Goal: Task Accomplishment & Management: Manage account settings

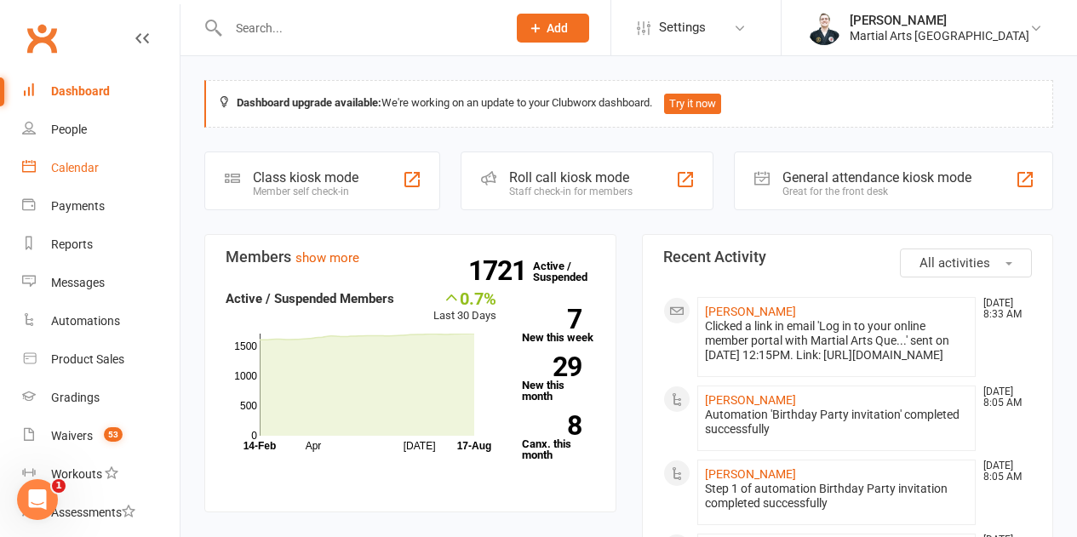
click at [79, 167] on div "Calendar" at bounding box center [75, 168] width 48 height 14
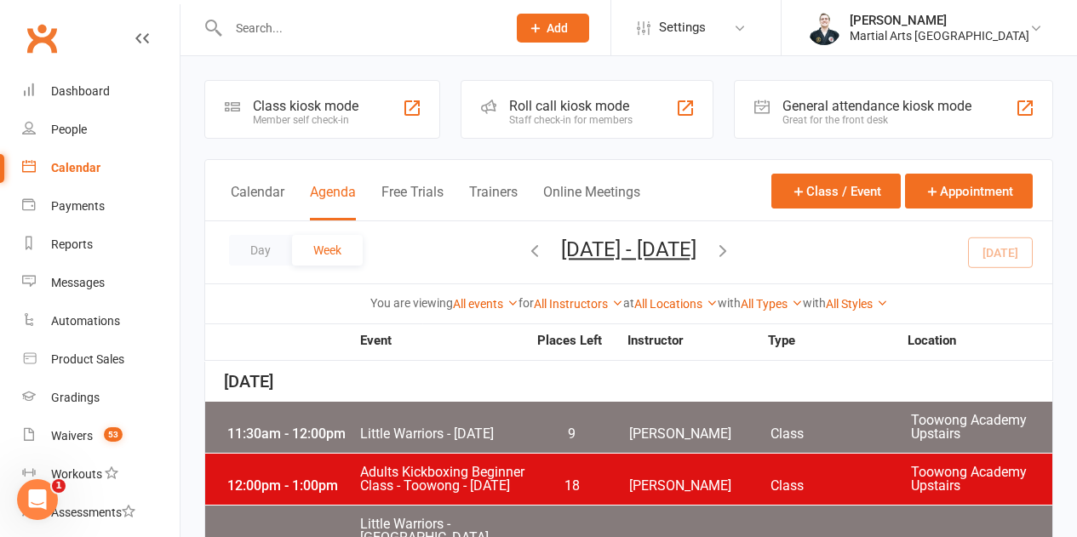
click at [525, 262] on button "button" at bounding box center [534, 253] width 19 height 30
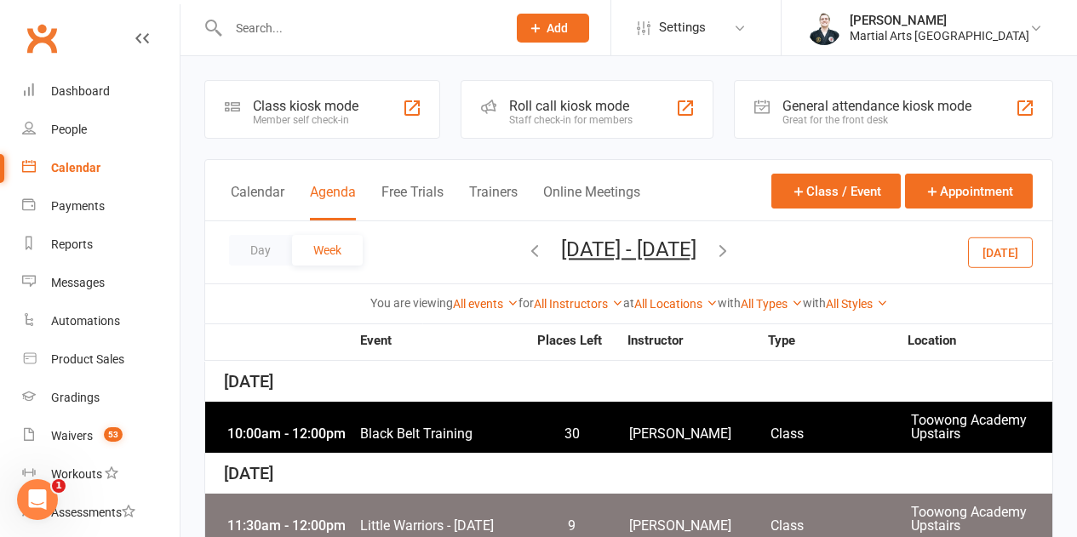
click at [367, 416] on div "10:00am - 12:00pm Black Belt Training 30 [PERSON_NAME] Class [GEOGRAPHIC_DATA] …" at bounding box center [628, 427] width 847 height 51
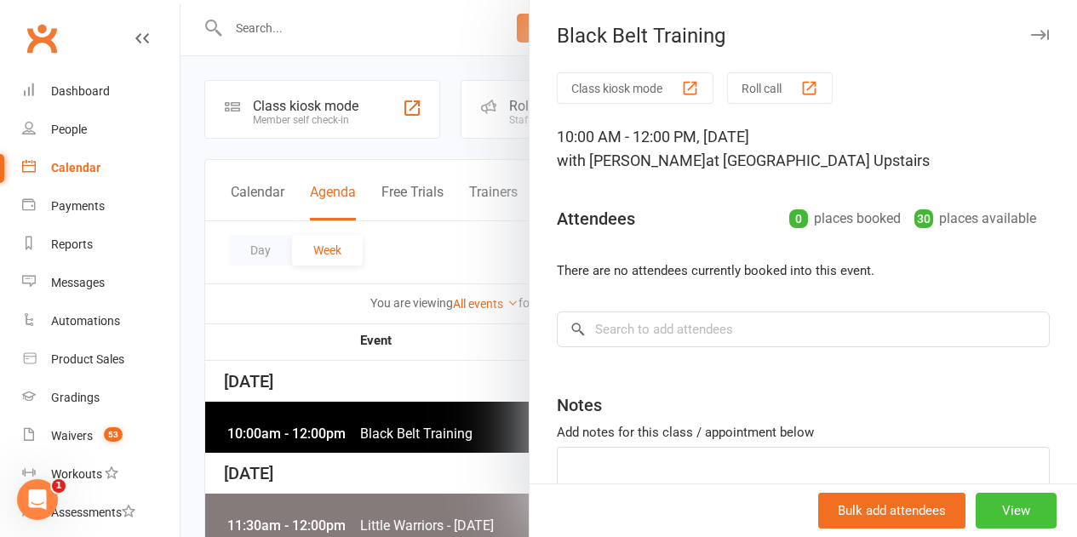
click at [976, 502] on button "View" at bounding box center [1016, 511] width 81 height 36
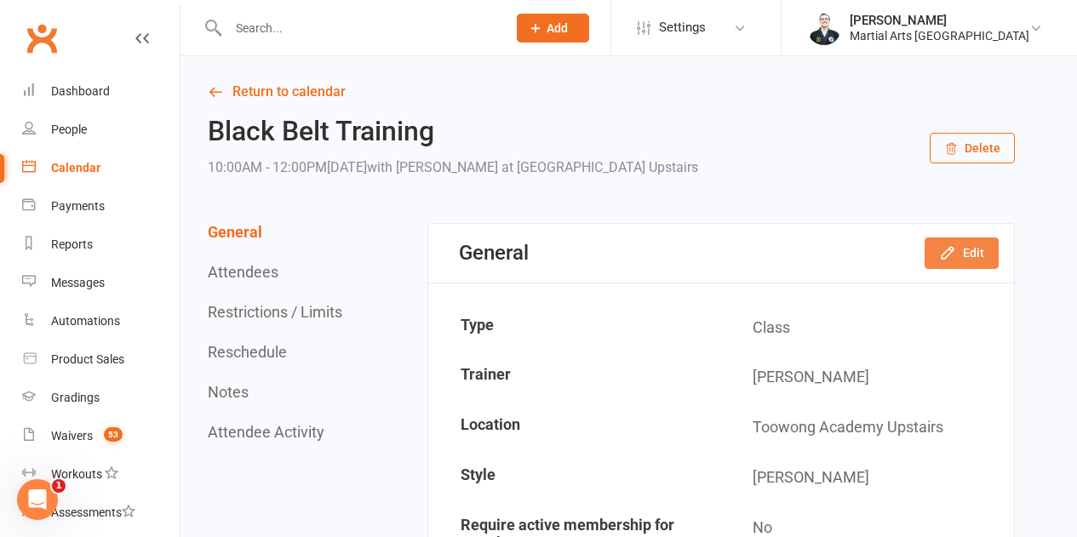
click at [955, 241] on button "Edit" at bounding box center [962, 253] width 74 height 31
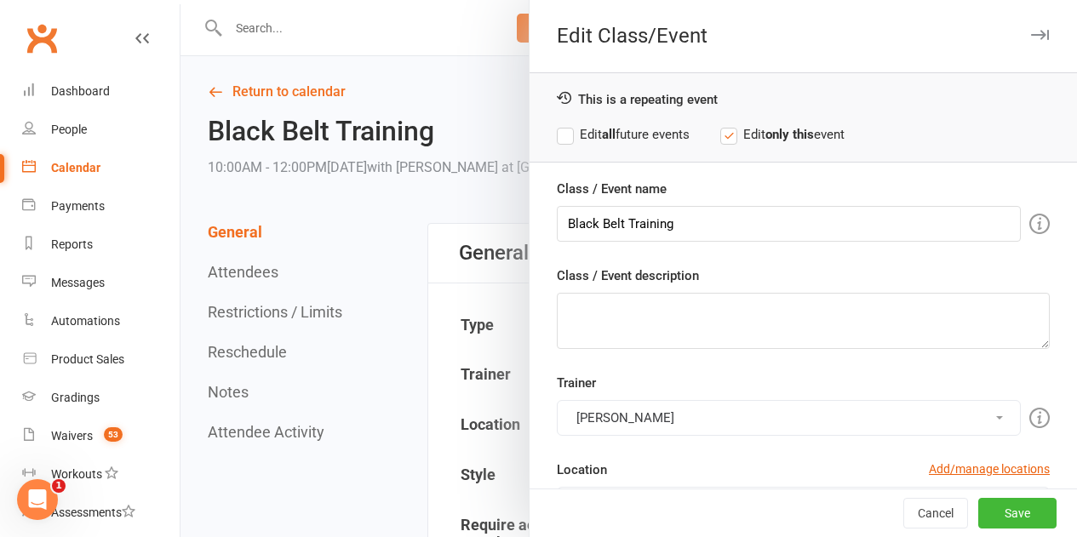
click at [483, 264] on div at bounding box center [629, 268] width 897 height 537
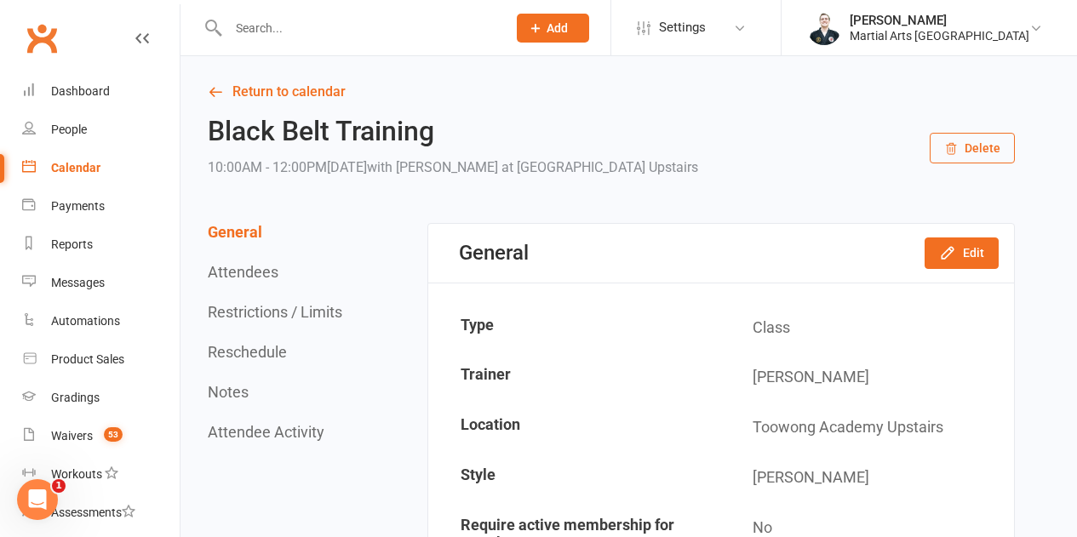
click at [209, 338] on div "General Attendees Restrictions / Limits Reschedule Notes Attendee Activity" at bounding box center [277, 332] width 139 height 218
click at [217, 347] on button "Reschedule" at bounding box center [247, 352] width 79 height 18
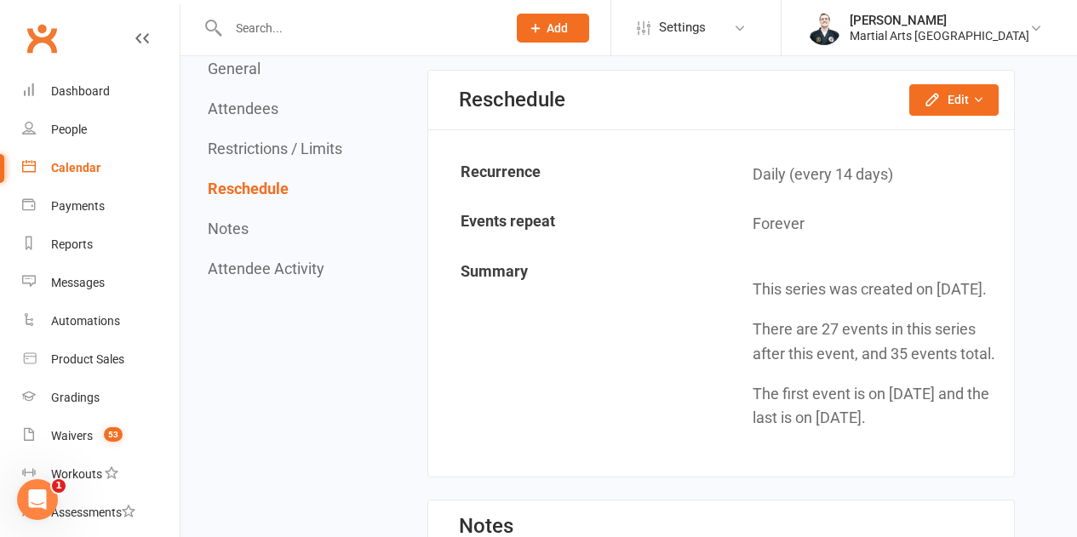
scroll to position [1409, 0]
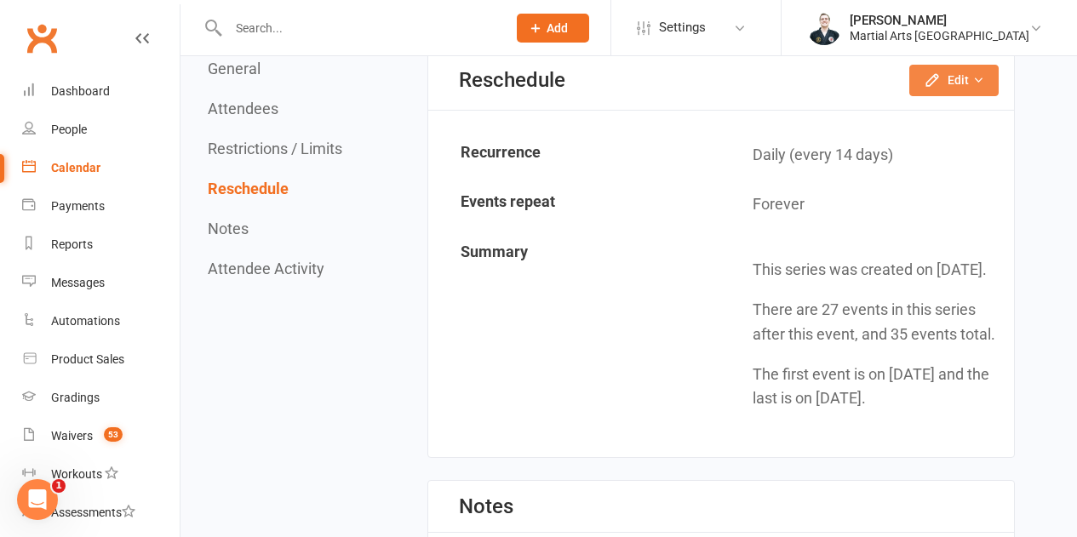
click at [957, 88] on button "Edit" at bounding box center [954, 80] width 89 height 31
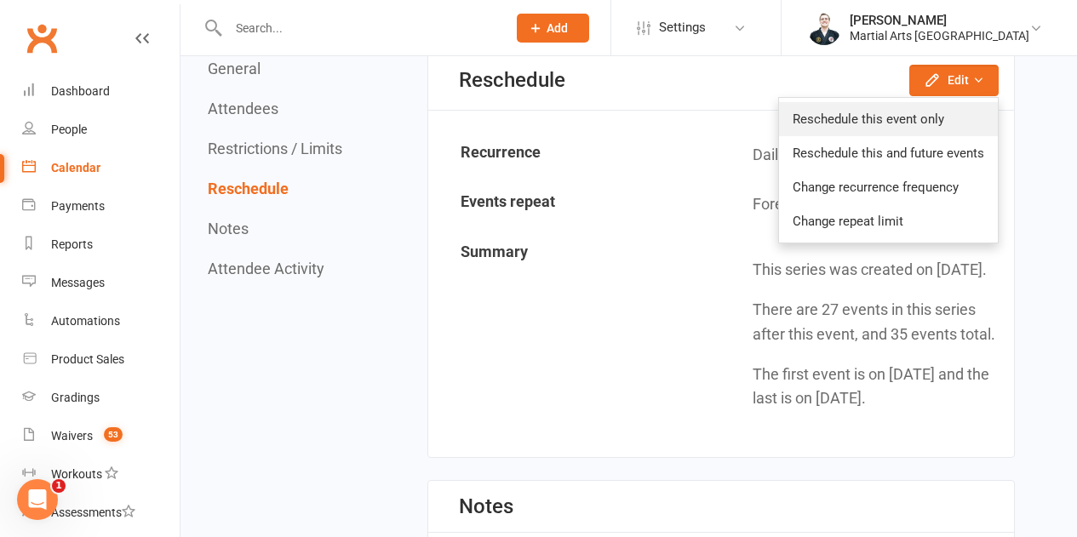
click at [917, 113] on link "Reschedule this event only" at bounding box center [888, 119] width 219 height 34
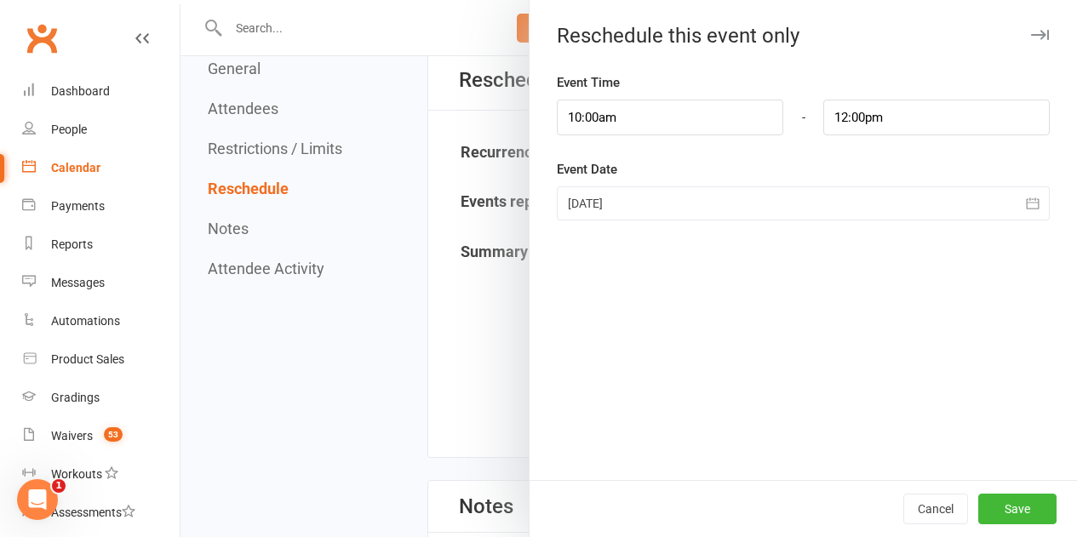
click at [623, 196] on div at bounding box center [803, 203] width 493 height 34
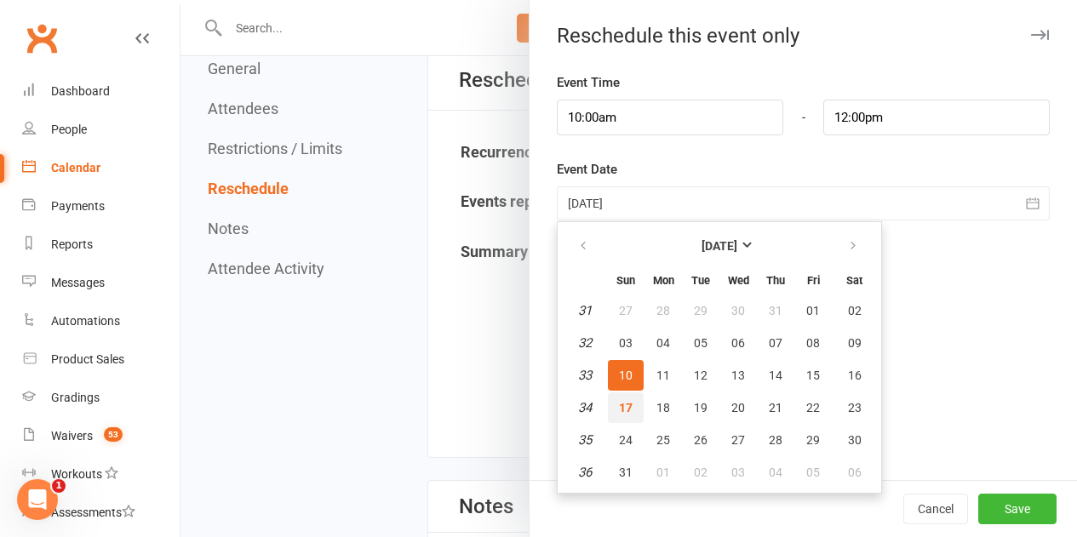
click at [619, 411] on span "17" at bounding box center [626, 408] width 14 height 14
type input "[DATE]"
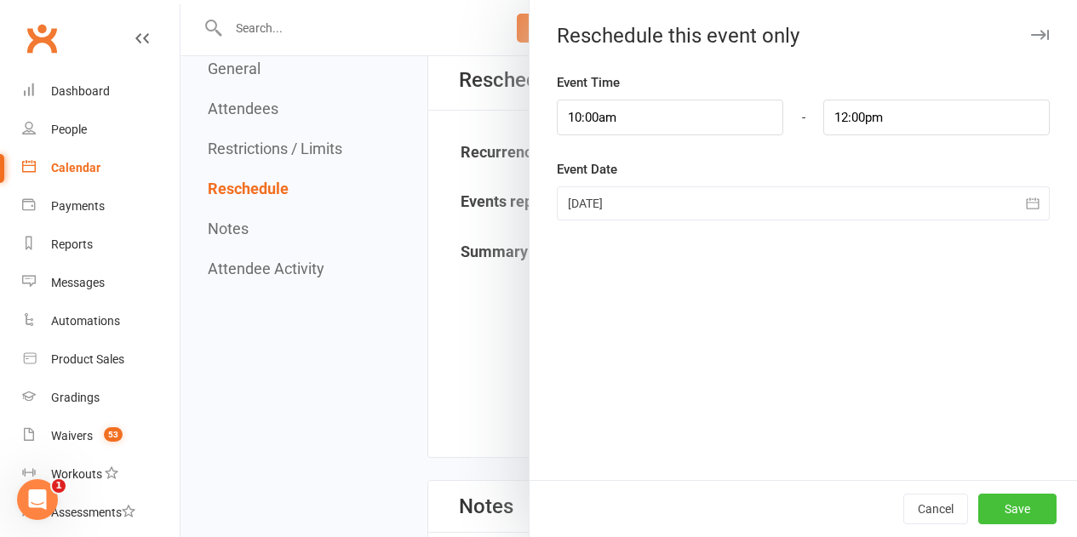
click at [1002, 503] on button "Save" at bounding box center [1017, 509] width 78 height 31
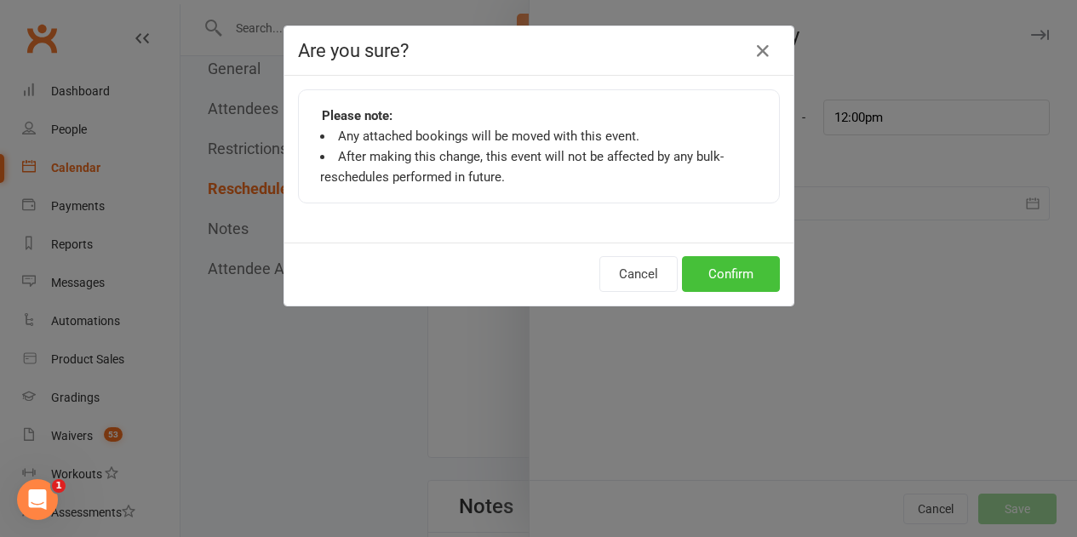
click at [737, 262] on button "Confirm" at bounding box center [731, 274] width 98 height 36
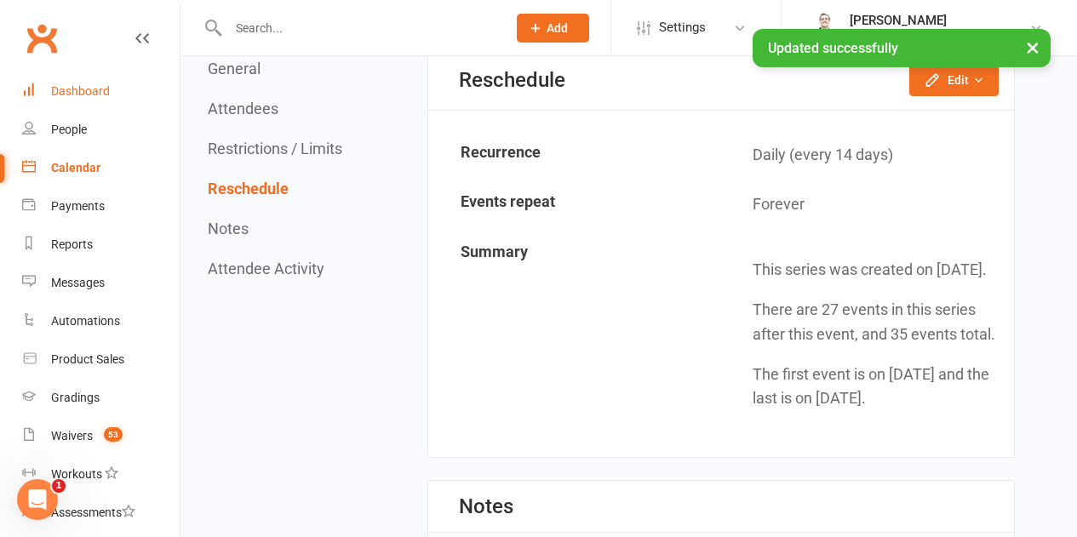
click at [118, 109] on link "Dashboard" at bounding box center [101, 91] width 158 height 38
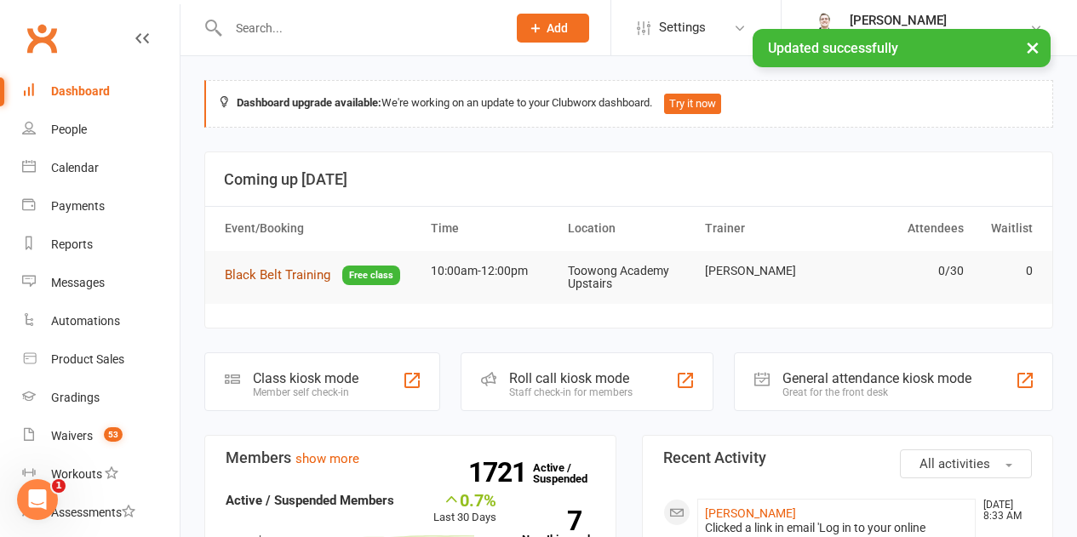
click at [267, 269] on span "Black Belt Training" at bounding box center [278, 274] width 106 height 15
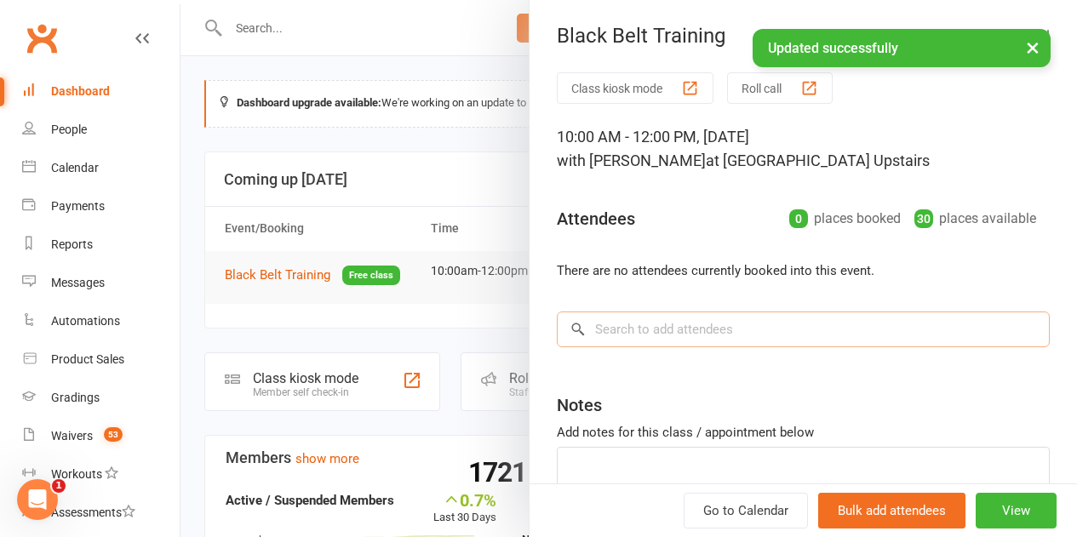
click at [663, 327] on input "search" at bounding box center [803, 330] width 493 height 36
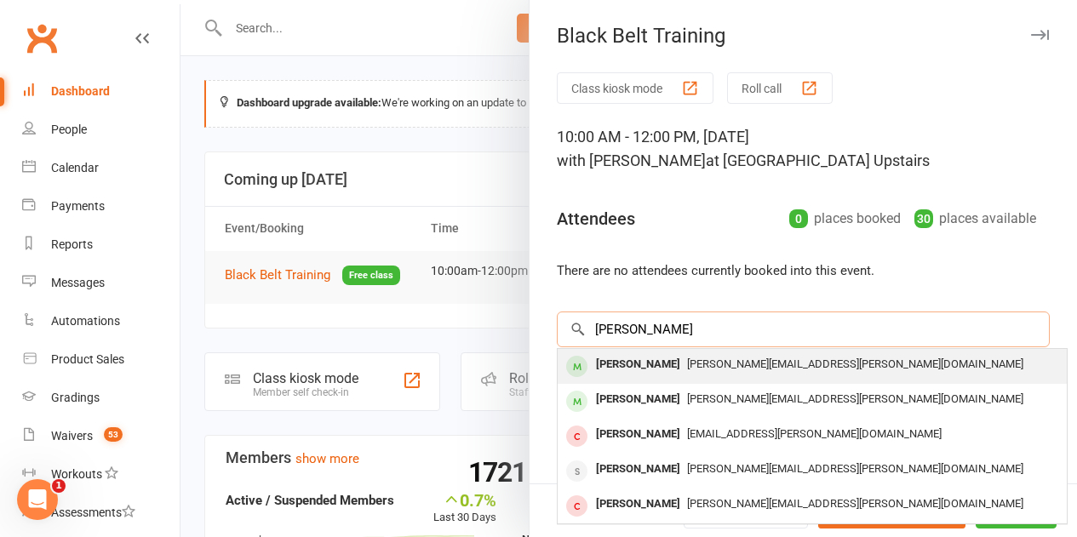
type input "[PERSON_NAME]"
click at [600, 360] on div "[PERSON_NAME]" at bounding box center [638, 365] width 98 height 25
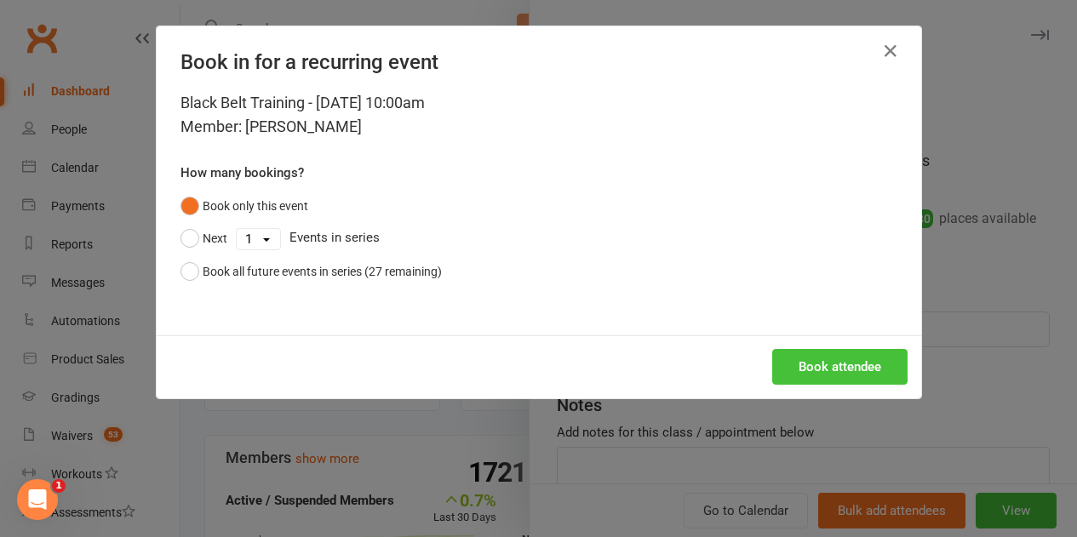
click at [783, 380] on button "Book attendee" at bounding box center [839, 367] width 135 height 36
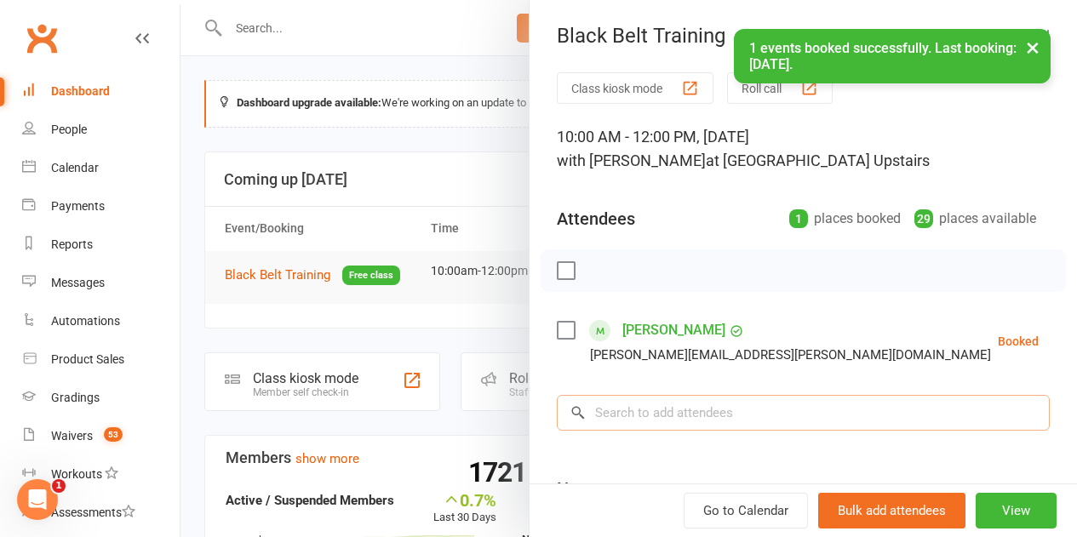
click at [644, 399] on input "search" at bounding box center [803, 413] width 493 height 36
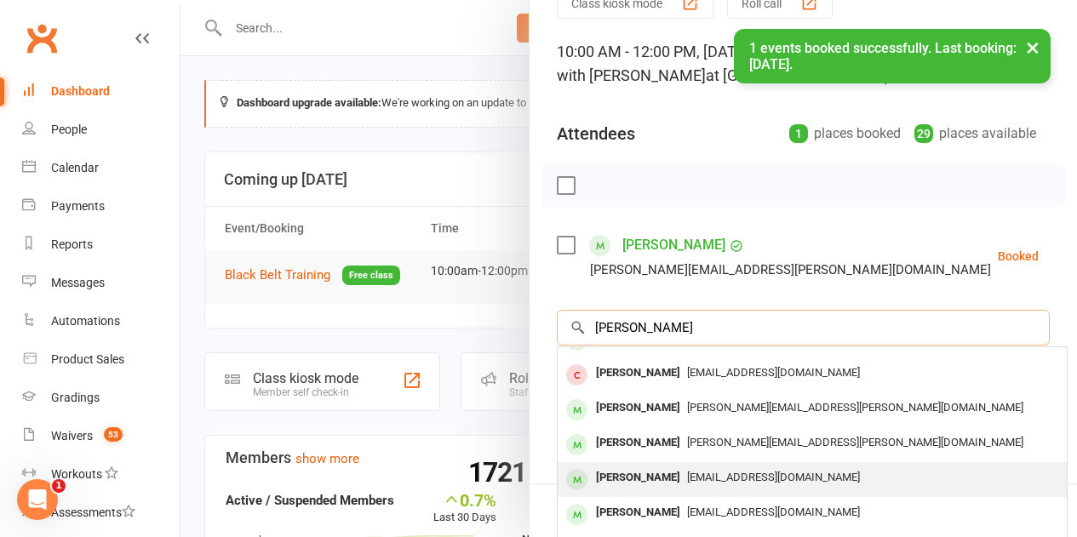
scroll to position [85, 0]
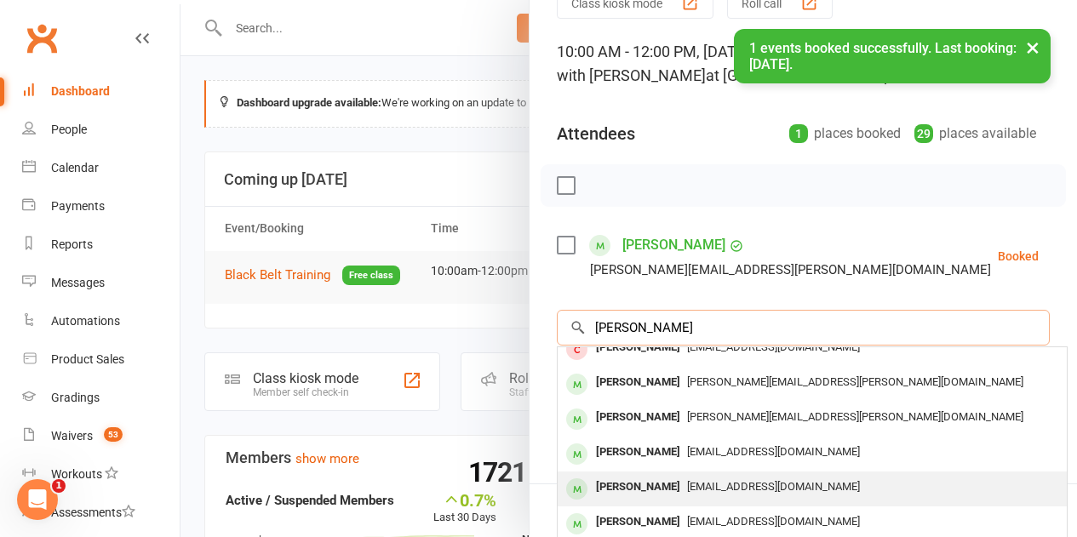
type input "[PERSON_NAME]"
click at [639, 473] on div "[PERSON_NAME] [EMAIL_ADDRESS][DOMAIN_NAME]" at bounding box center [812, 489] width 509 height 35
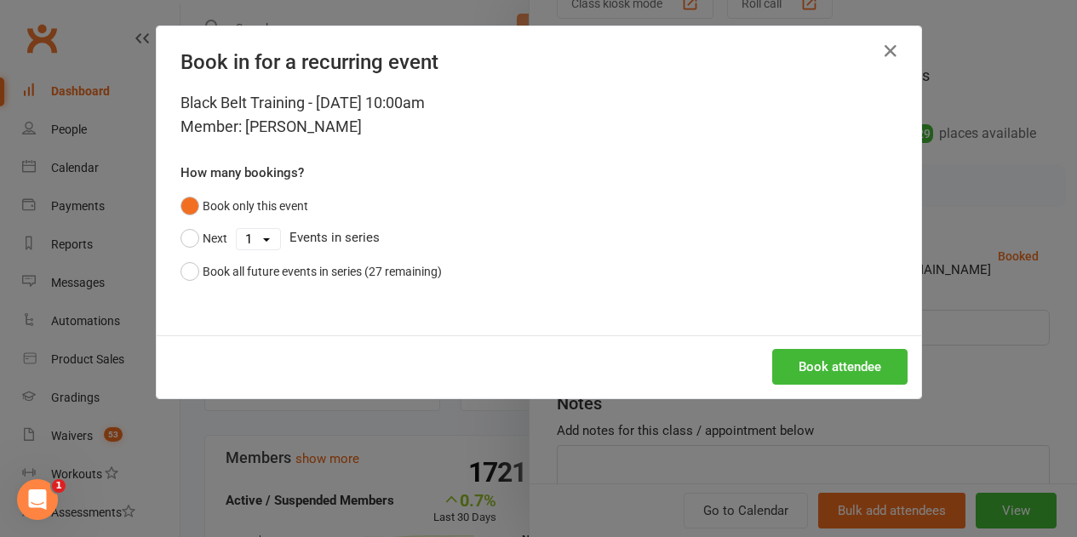
click at [751, 387] on div "Book attendee" at bounding box center [539, 367] width 765 height 63
click at [793, 375] on button "Book attendee" at bounding box center [839, 367] width 135 height 36
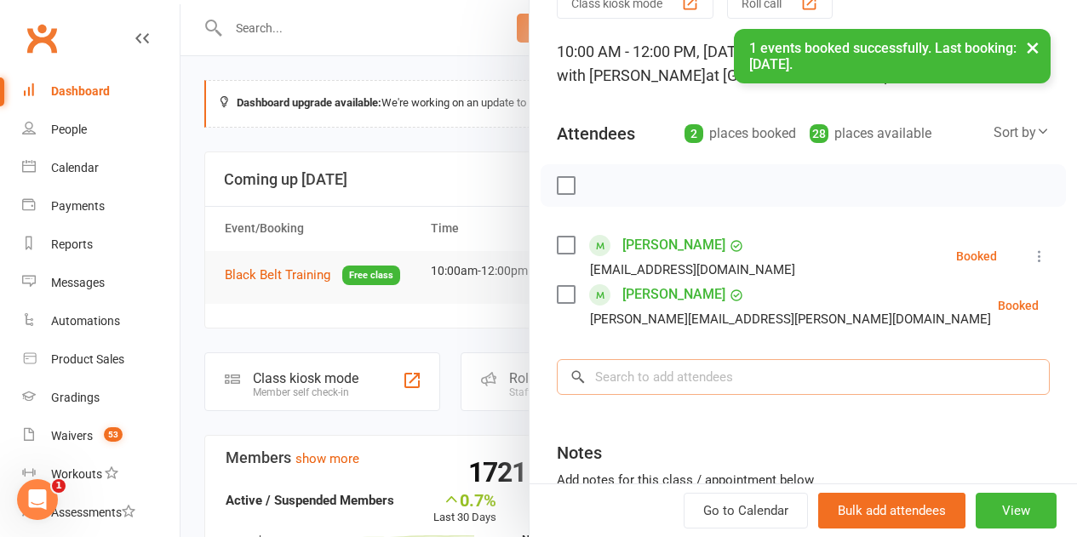
click at [637, 379] on input "search" at bounding box center [803, 377] width 493 height 36
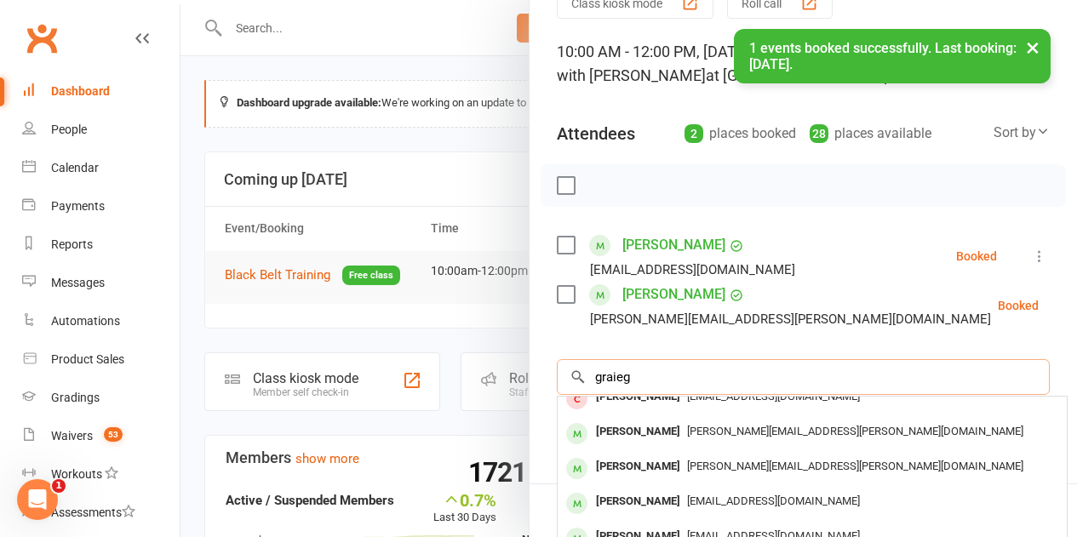
scroll to position [0, 0]
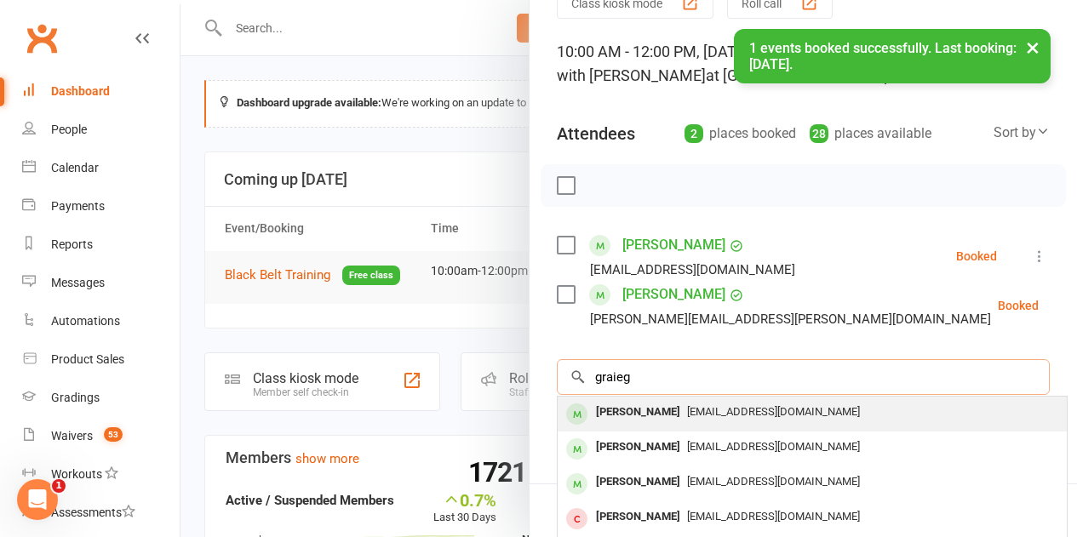
type input "graieg"
click at [639, 416] on div "[PERSON_NAME]" at bounding box center [638, 412] width 98 height 25
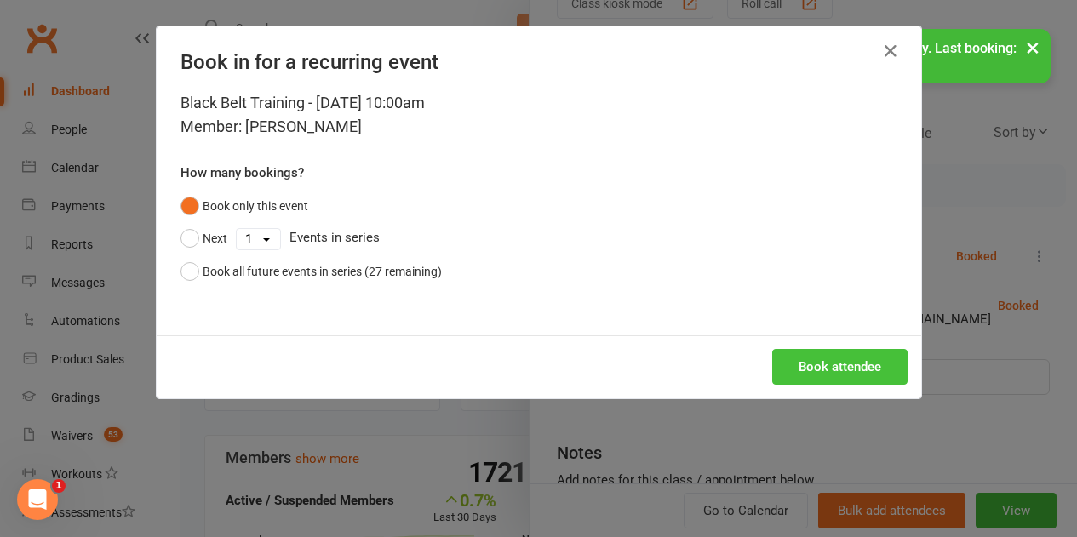
click at [821, 374] on button "Book attendee" at bounding box center [839, 367] width 135 height 36
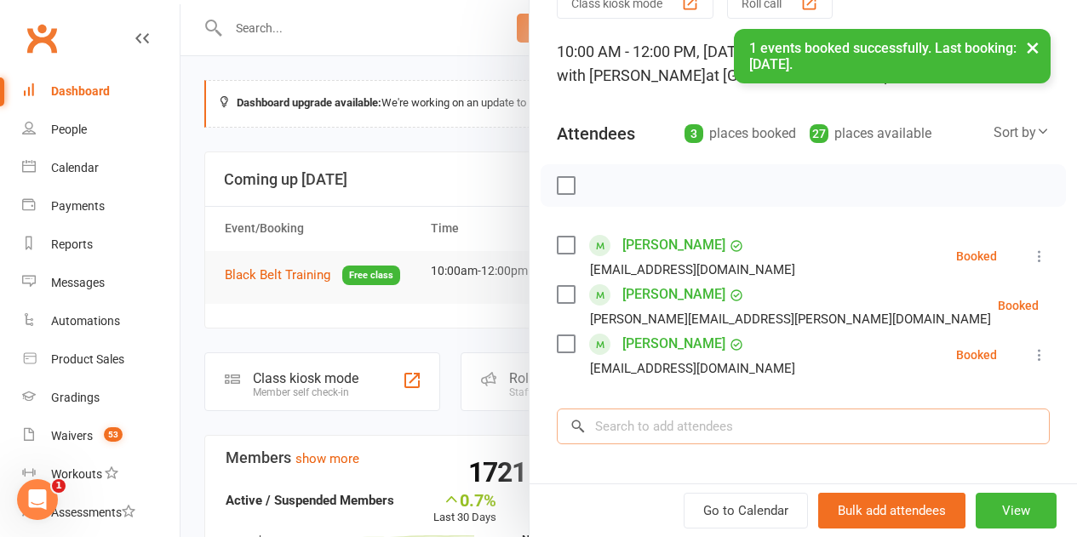
click at [616, 436] on input "search" at bounding box center [803, 427] width 493 height 36
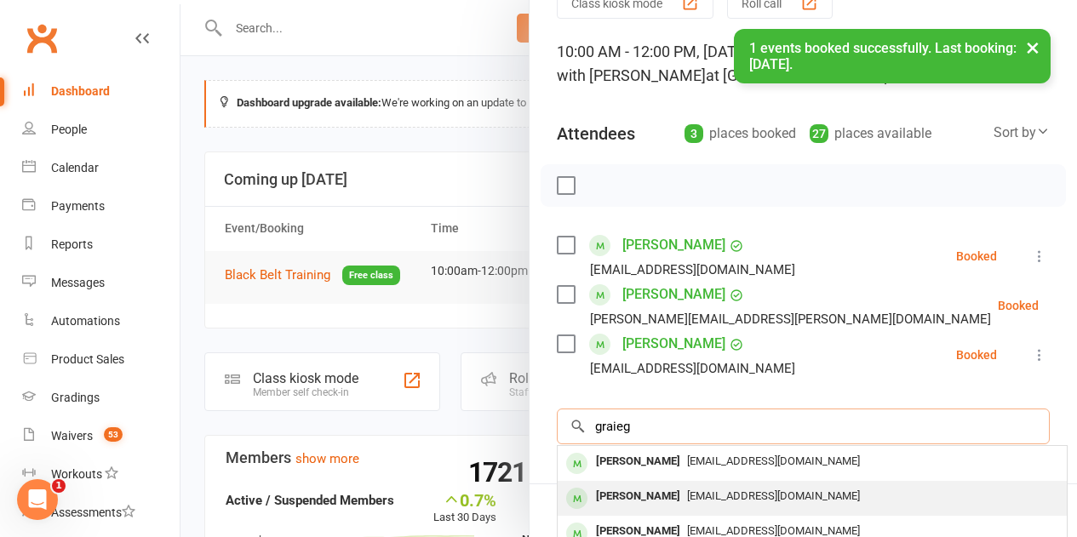
type input "graieg"
click at [606, 494] on div "[PERSON_NAME]" at bounding box center [638, 497] width 98 height 25
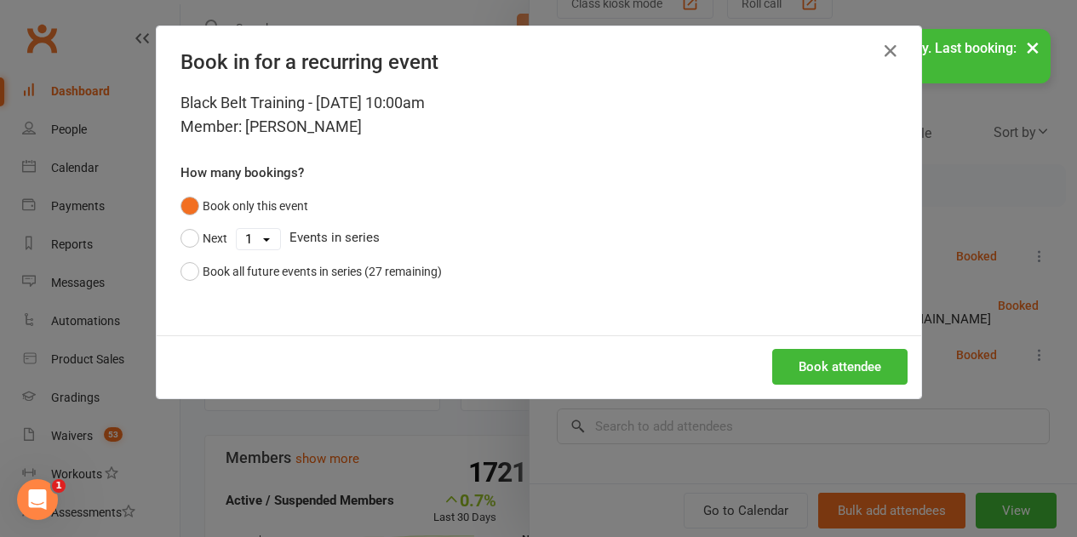
click at [875, 390] on div "Book attendee" at bounding box center [539, 367] width 765 height 63
click at [867, 376] on button "Book attendee" at bounding box center [839, 367] width 135 height 36
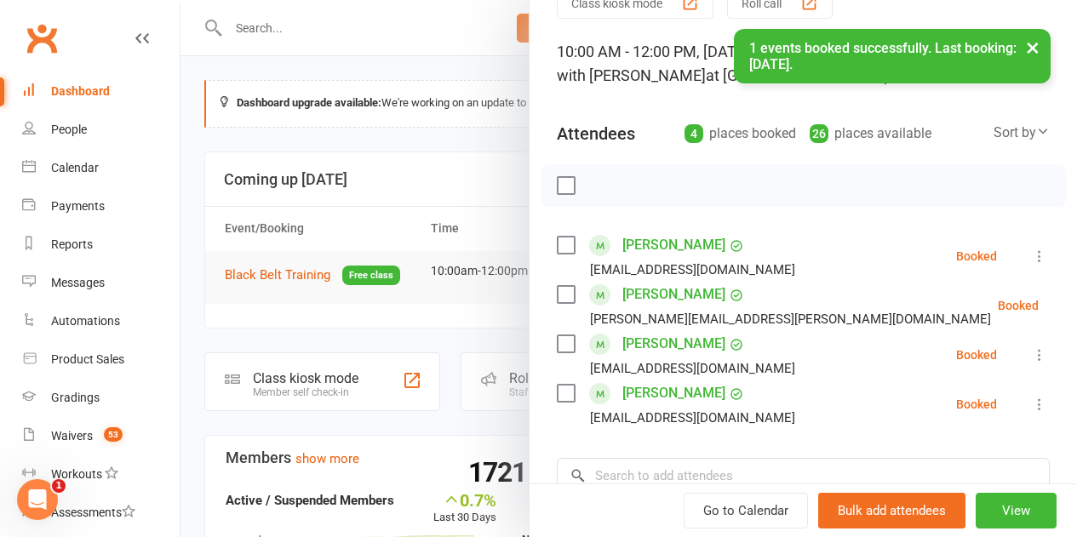
click at [675, 440] on div "Class kiosk mode Roll call 10:00 AM - 12:00 PM, [DATE] with [PERSON_NAME] at [G…" at bounding box center [804, 361] width 548 height 748
click at [662, 464] on input "search" at bounding box center [803, 476] width 493 height 36
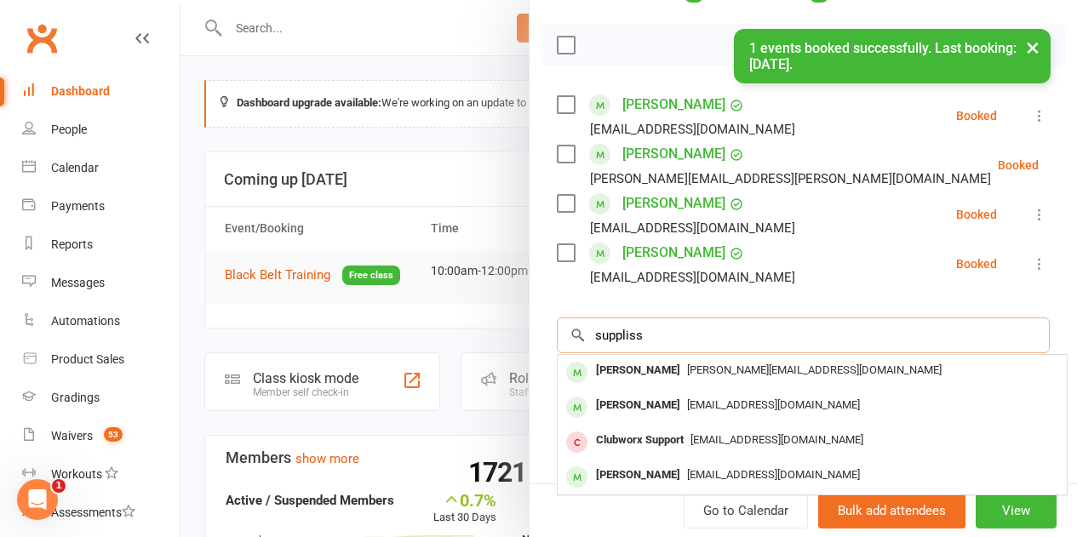
scroll to position [255, 0]
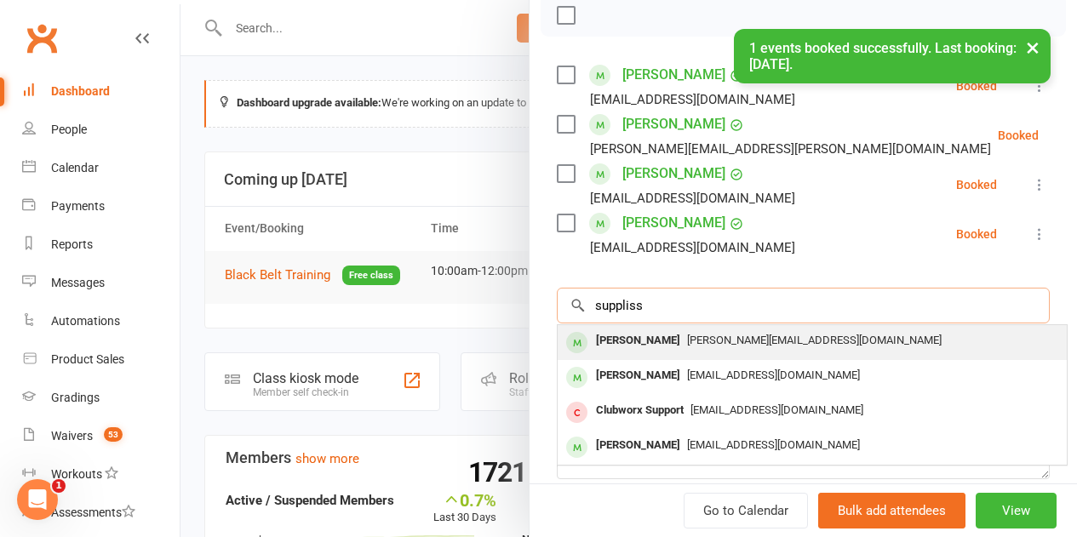
type input "suppliss"
click at [673, 341] on div "[PERSON_NAME]" at bounding box center [638, 341] width 98 height 25
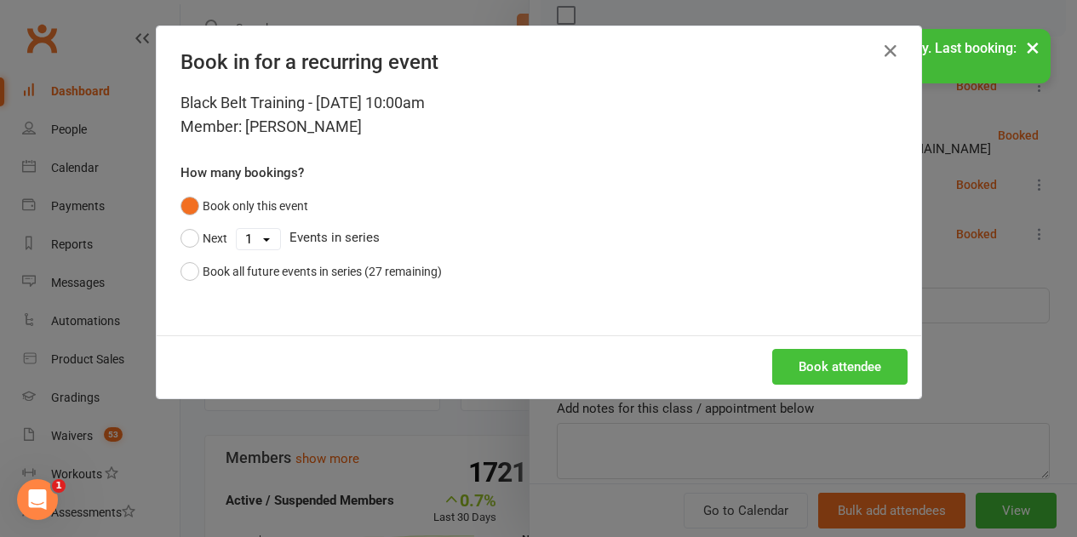
click at [772, 373] on button "Book attendee" at bounding box center [839, 367] width 135 height 36
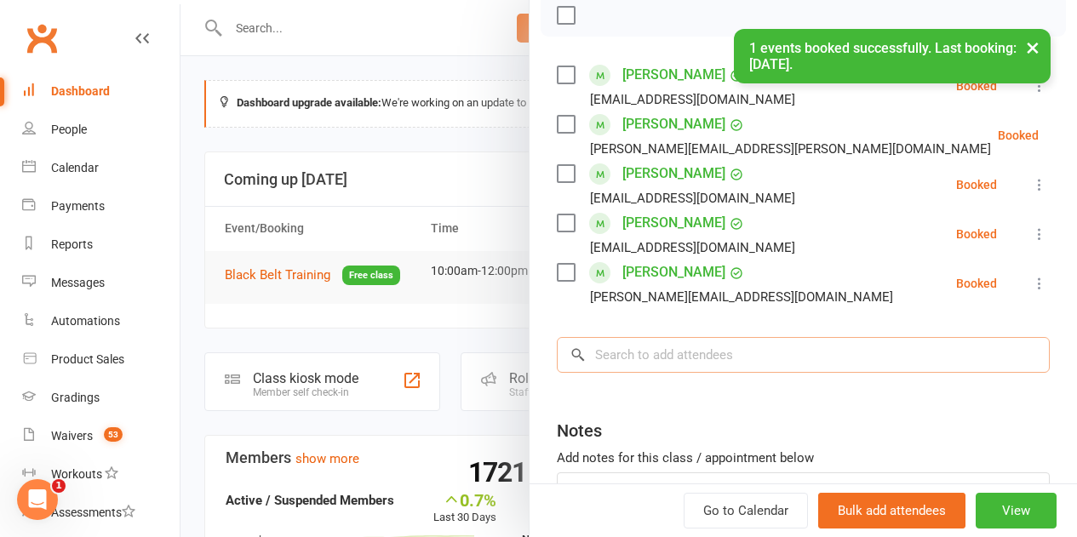
drag, startPoint x: 645, startPoint y: 360, endPoint x: 644, endPoint y: 369, distance: 8.6
click at [644, 364] on input "search" at bounding box center [803, 355] width 493 height 36
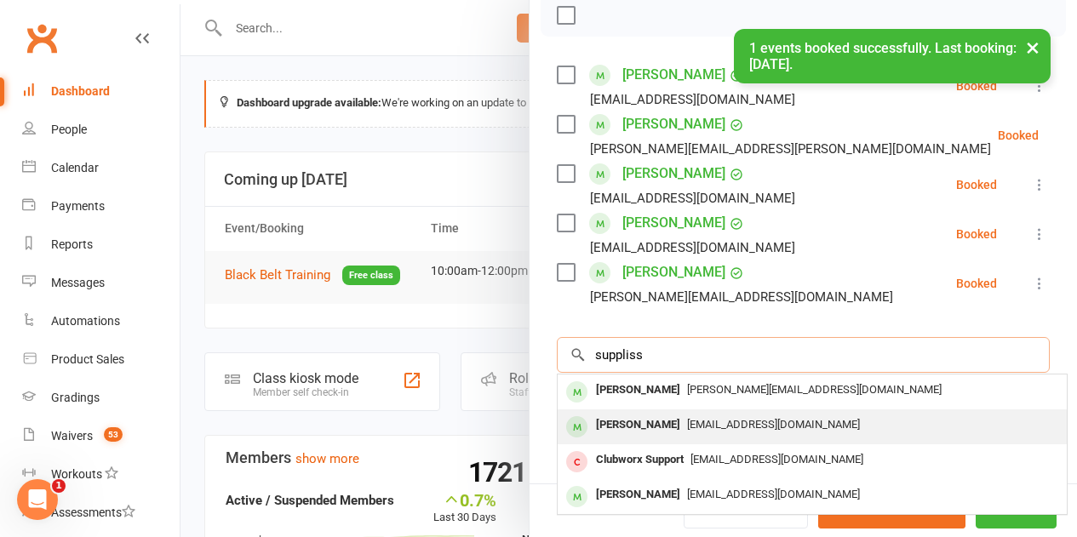
type input "suppliss"
click at [642, 429] on div "[PERSON_NAME]" at bounding box center [638, 425] width 98 height 25
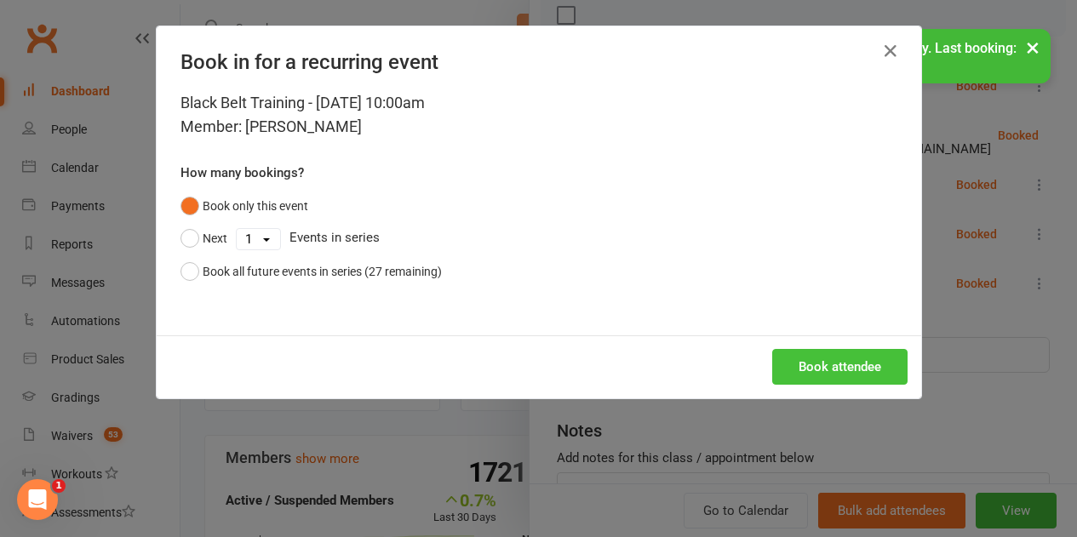
click at [832, 363] on button "Book attendee" at bounding box center [839, 367] width 135 height 36
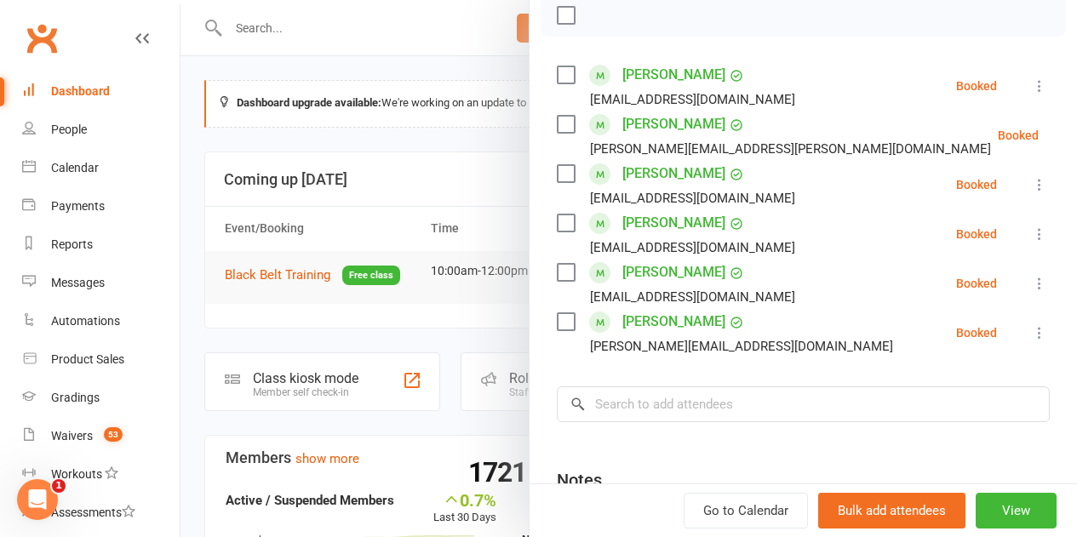
click at [558, 26] on div at bounding box center [803, 15] width 525 height 43
click at [558, 22] on label at bounding box center [565, 15] width 17 height 17
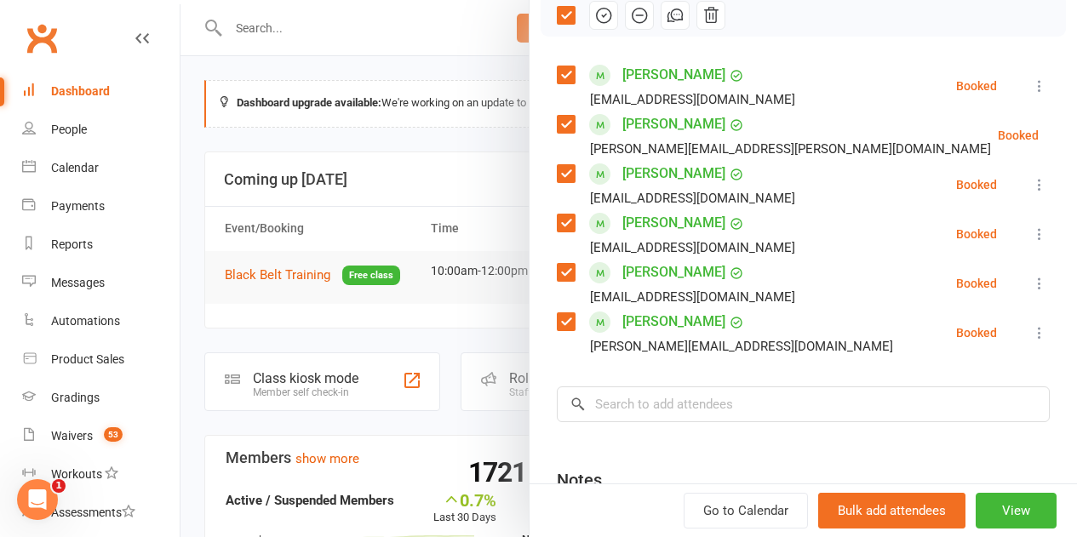
click at [601, 20] on button "button" at bounding box center [603, 15] width 29 height 29
